Goal: Task Accomplishment & Management: Manage account settings

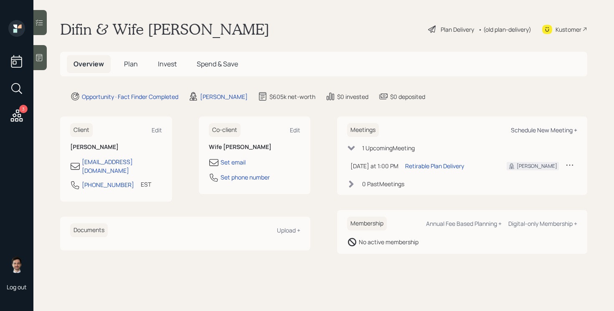
click at [537, 126] on div "Schedule New Meeting +" at bounding box center [543, 130] width 66 height 8
select select "ef6b64e1-8f62-4a74-b865-a7df4b35b836"
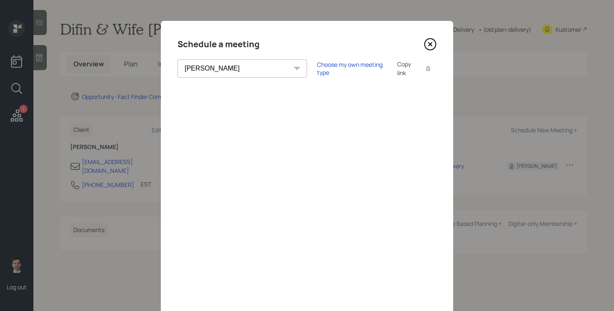
click at [429, 40] on icon at bounding box center [430, 44] width 13 height 13
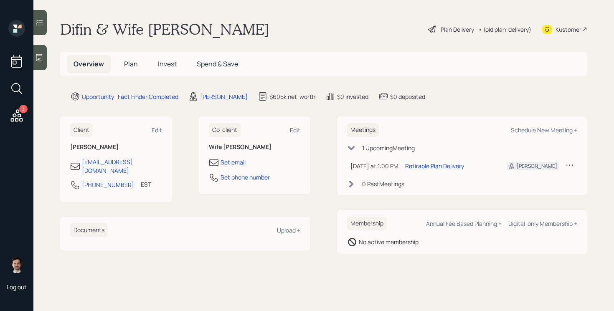
click at [277, 52] on div "Overview Plan Invest Spend & Save" at bounding box center [323, 64] width 527 height 25
click at [298, 23] on div "Difin & Wife [PERSON_NAME] Plan Delivery • (old plan-delivery) Kustomer" at bounding box center [323, 29] width 527 height 18
click at [130, 65] on span "Plan" at bounding box center [131, 63] width 14 height 9
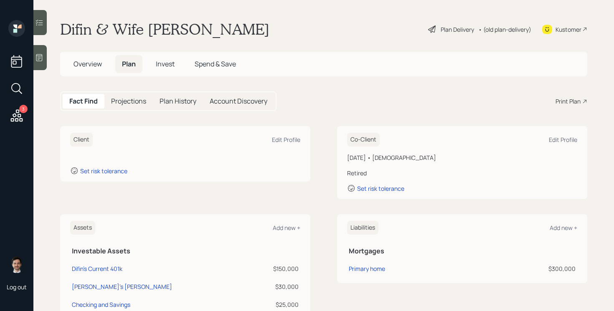
click at [81, 67] on span "Overview" at bounding box center [87, 63] width 28 height 9
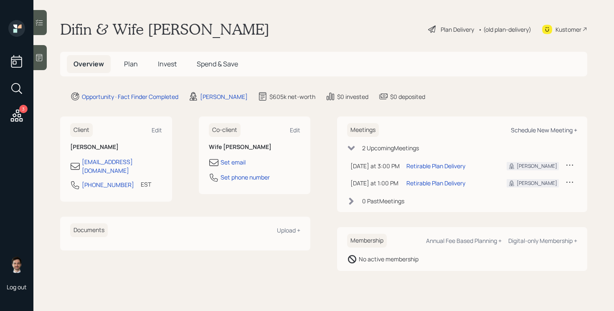
click at [554, 126] on div "Schedule New Meeting +" at bounding box center [543, 130] width 66 height 8
select select "ef6b64e1-8f62-4a74-b865-a7df4b35b836"
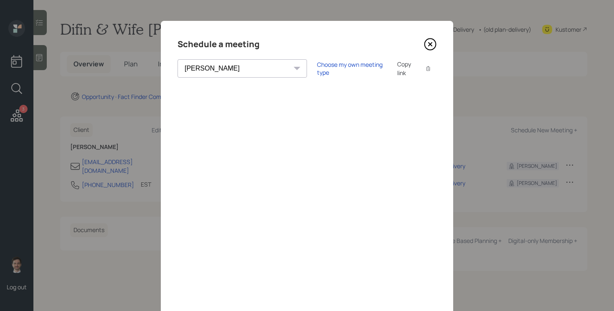
click at [427, 41] on icon at bounding box center [430, 44] width 13 height 13
